Goal: Task Accomplishment & Management: Complete application form

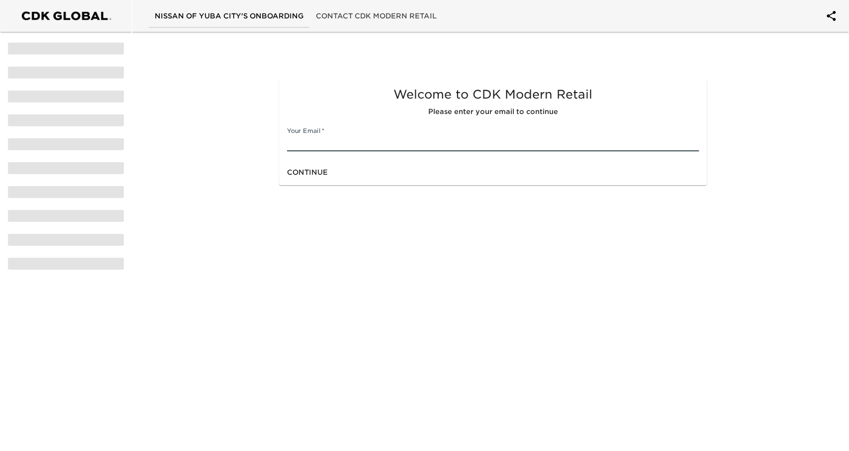
click at [338, 143] on input "text" at bounding box center [493, 143] width 412 height 16
type input "[EMAIL_ADDRESS][DOMAIN_NAME]"
click button "Continue" at bounding box center [307, 172] width 49 height 18
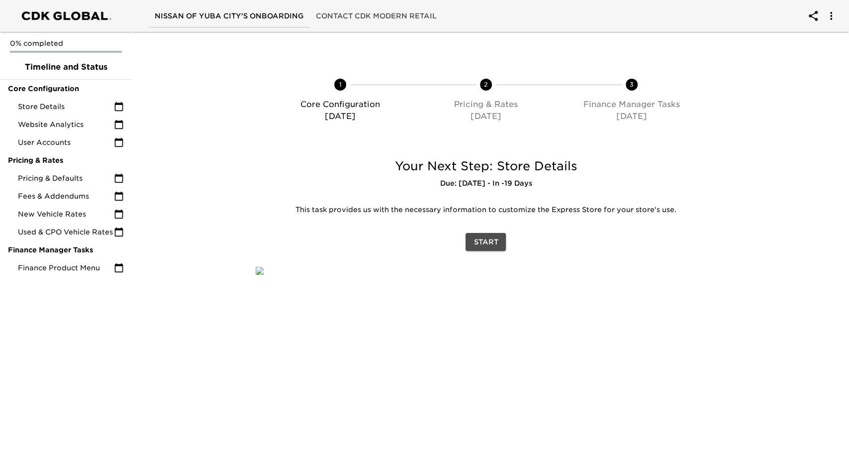
click at [481, 245] on span "Start" at bounding box center [486, 242] width 24 height 12
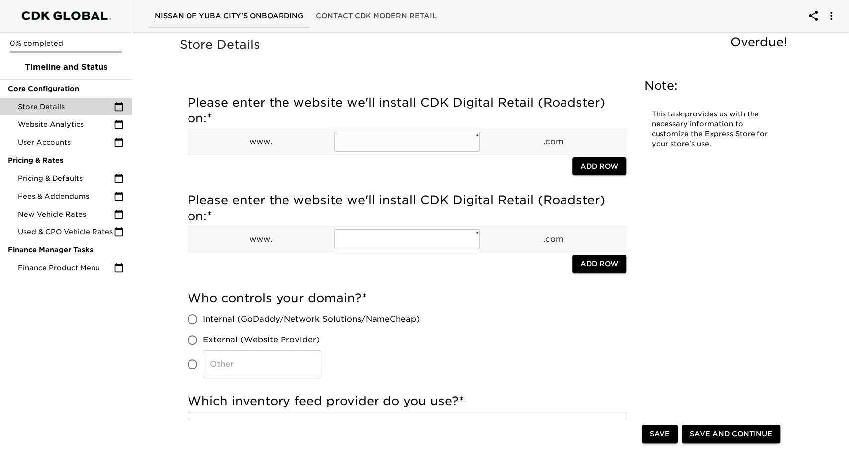
click at [416, 146] on input "text" at bounding box center [407, 142] width 146 height 20
type input "[DOMAIN_NAME]"
paste input "[DOMAIN_NAME]"
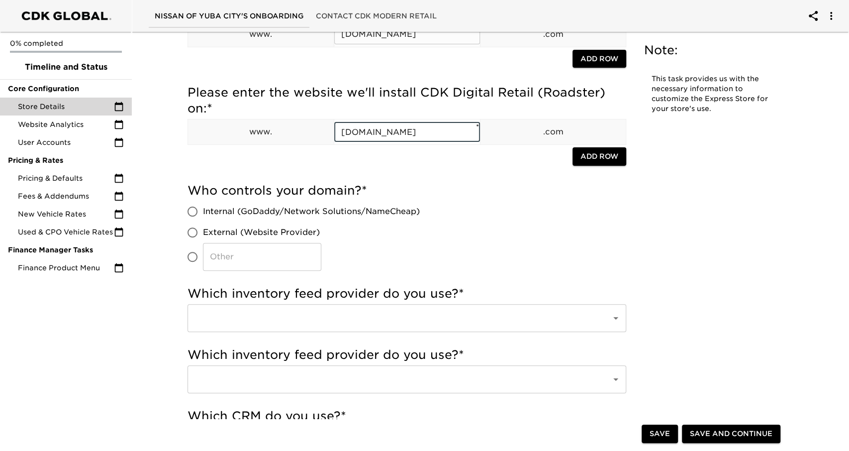
scroll to position [109, 0]
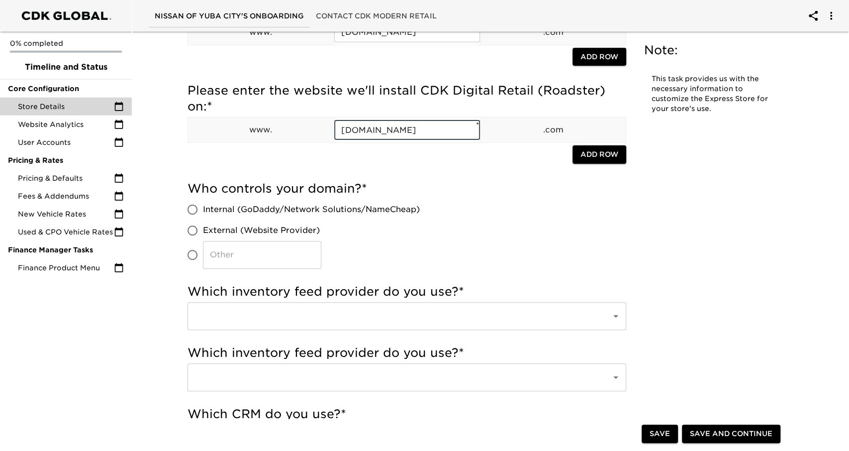
type input "[DOMAIN_NAME]"
click at [202, 214] on input "Internal (GoDaddy/Network Solutions/NameCheap)" at bounding box center [192, 209] width 21 height 21
radio input "true"
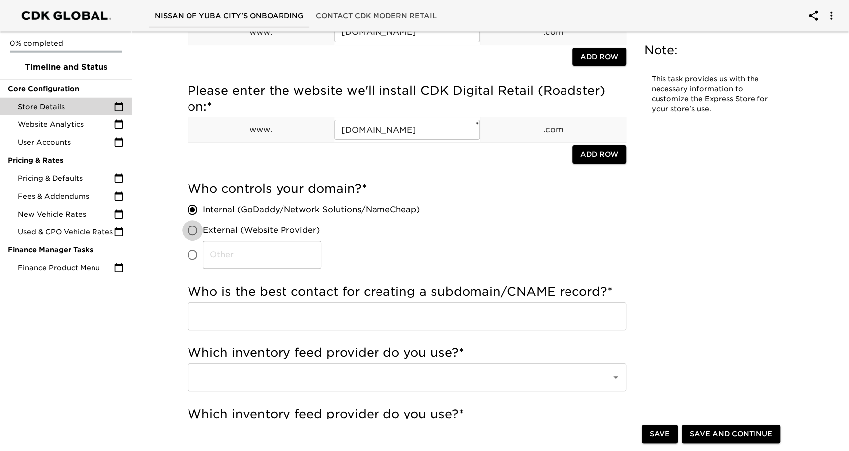
click at [194, 232] on input "External (Website Provider)" at bounding box center [192, 230] width 21 height 21
radio input "true"
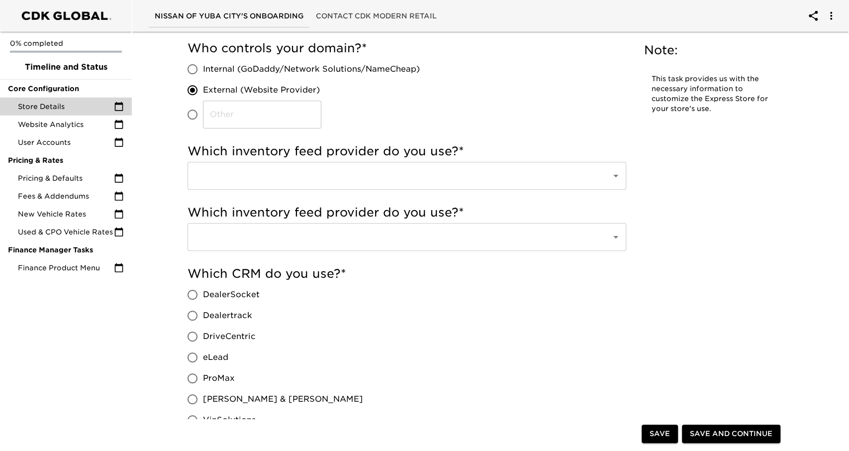
scroll to position [251, 0]
click at [337, 185] on div "​" at bounding box center [407, 175] width 439 height 28
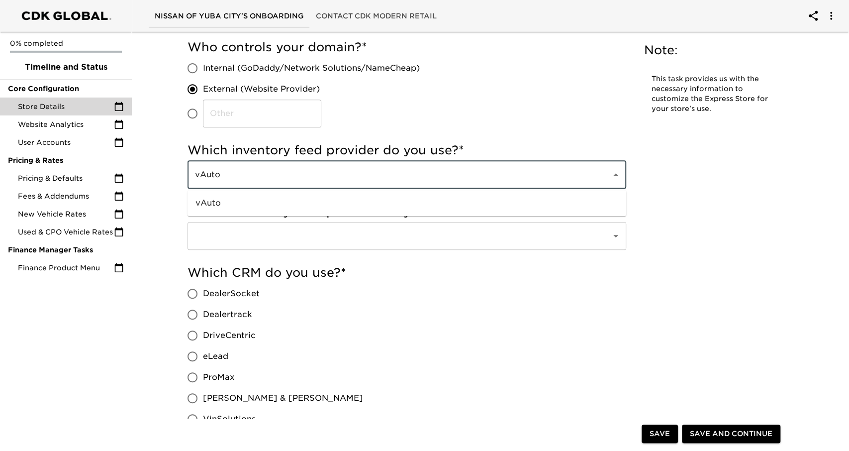
type input "vAuto"
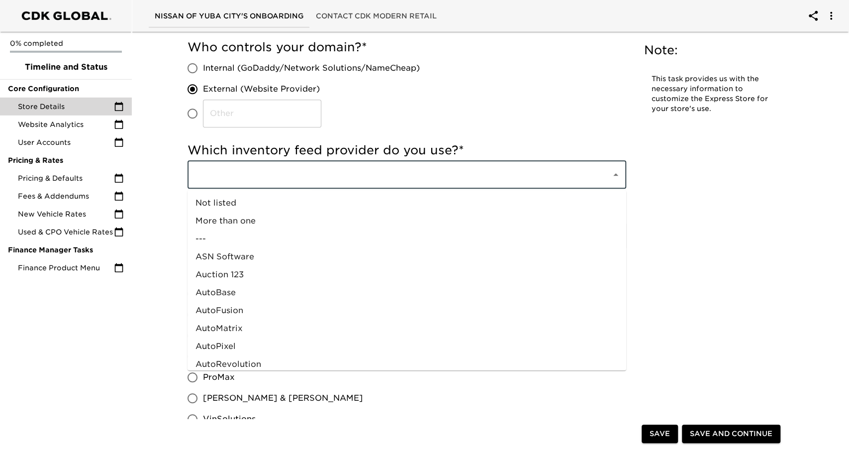
click at [407, 169] on input "text" at bounding box center [393, 174] width 402 height 19
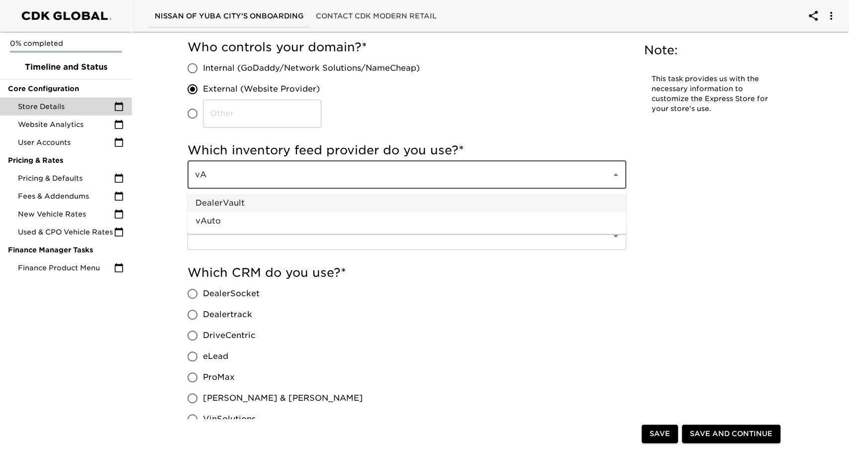
drag, startPoint x: 386, startPoint y: 208, endPoint x: 384, endPoint y: 218, distance: 10.6
click at [384, 218] on ul "DealerVault vAuto" at bounding box center [407, 212] width 439 height 44
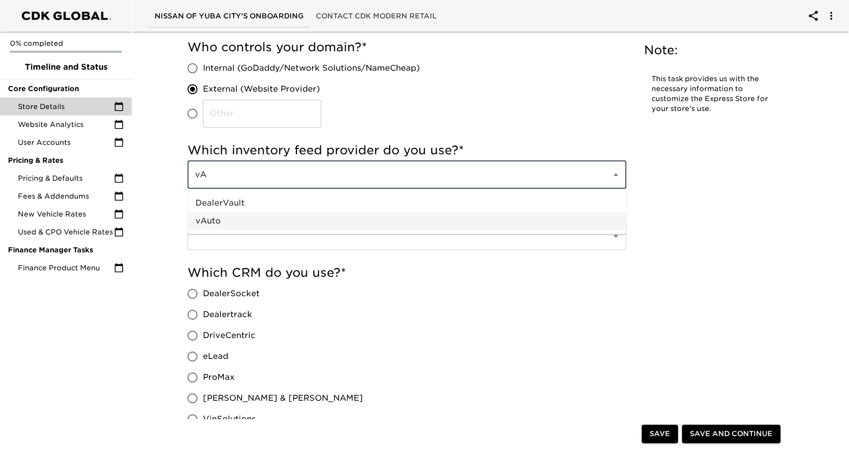
click at [384, 218] on li "vAuto" at bounding box center [407, 221] width 439 height 18
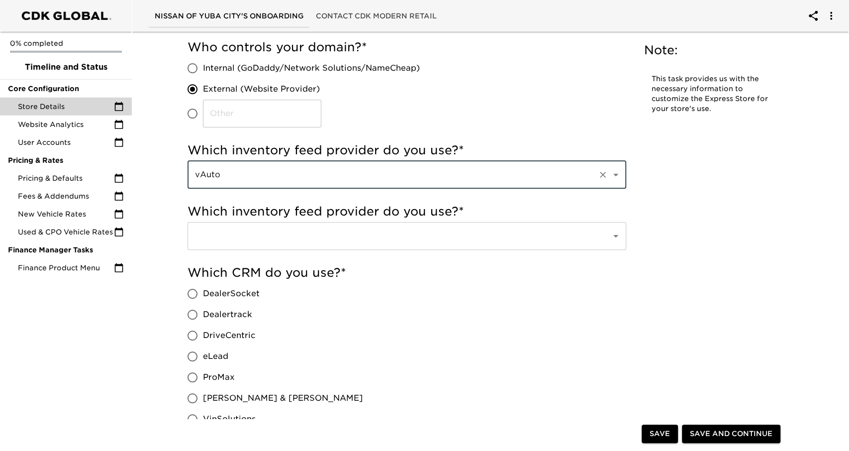
type input "vAuto"
